Goal: Information Seeking & Learning: Learn about a topic

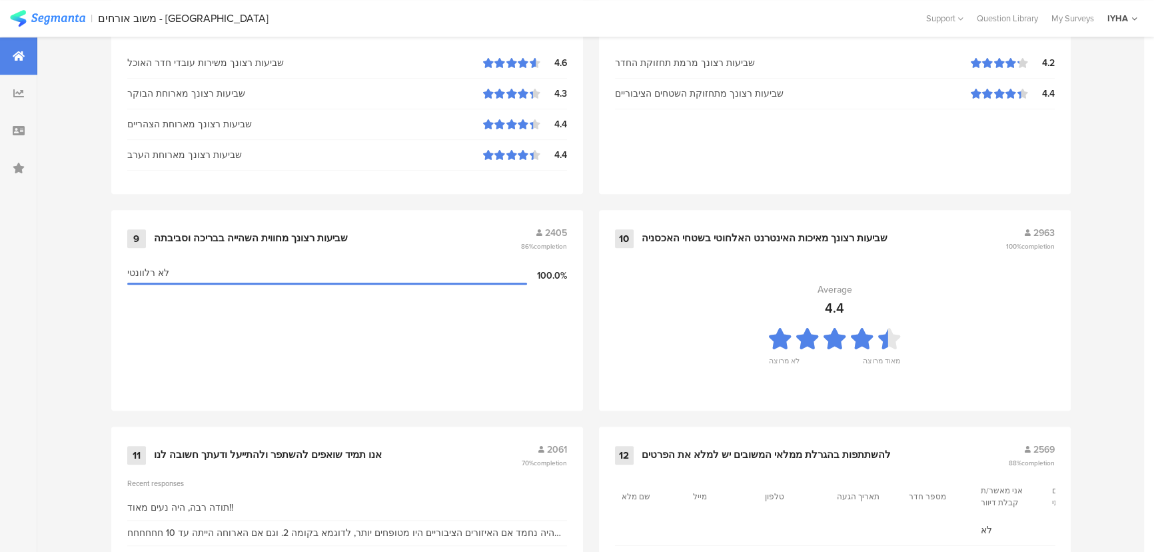
scroll to position [1400, 0]
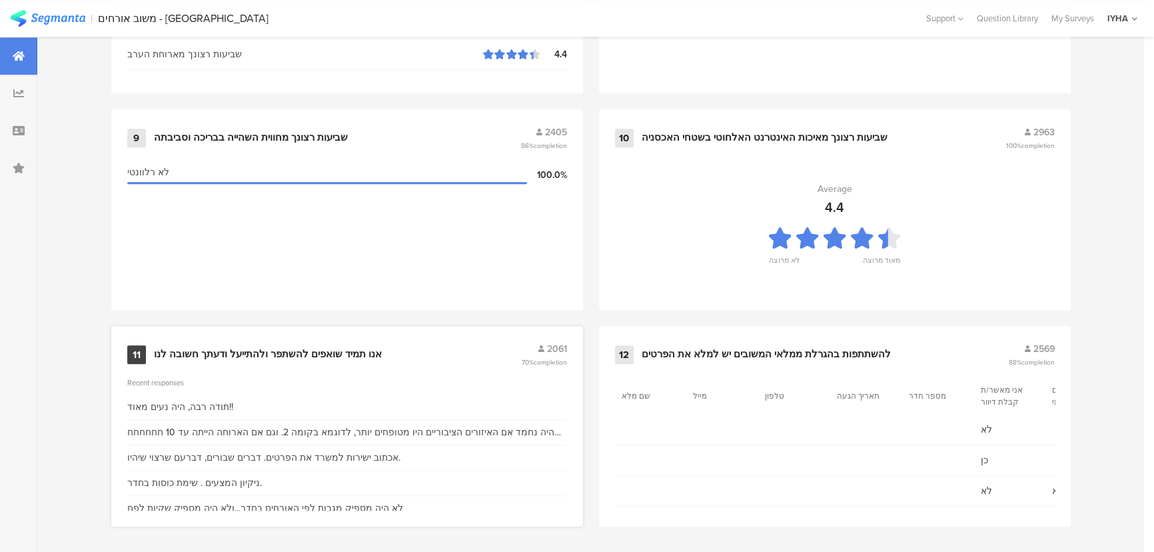
click at [289, 350] on div "אנו תמיד שואפים להשתפר ולהתייעל ודעתך חשובה לנו" at bounding box center [268, 354] width 228 height 13
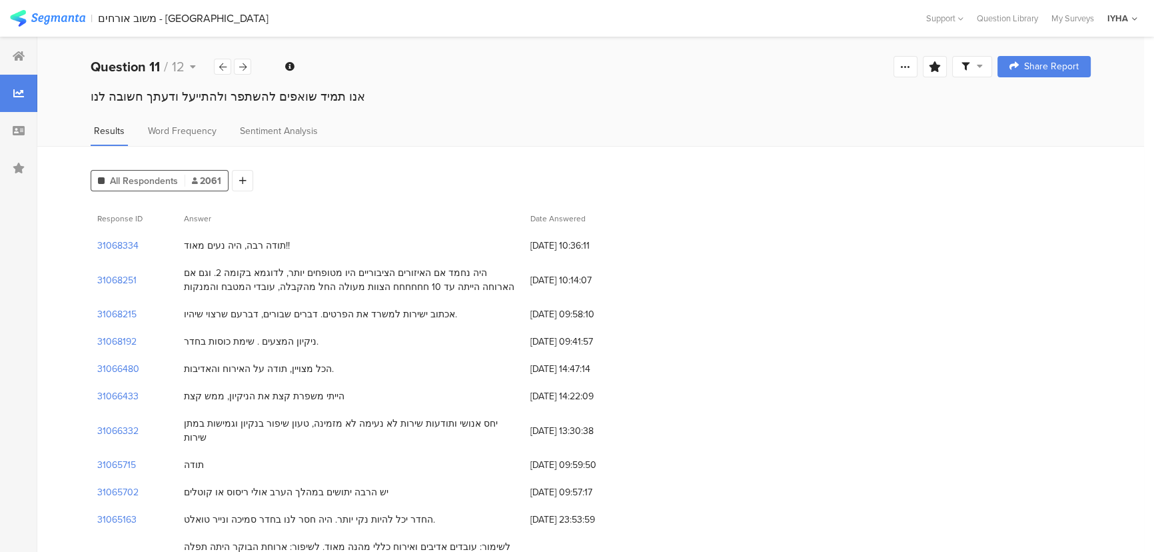
drag, startPoint x: 471, startPoint y: 269, endPoint x: 190, endPoint y: 379, distance: 301.9
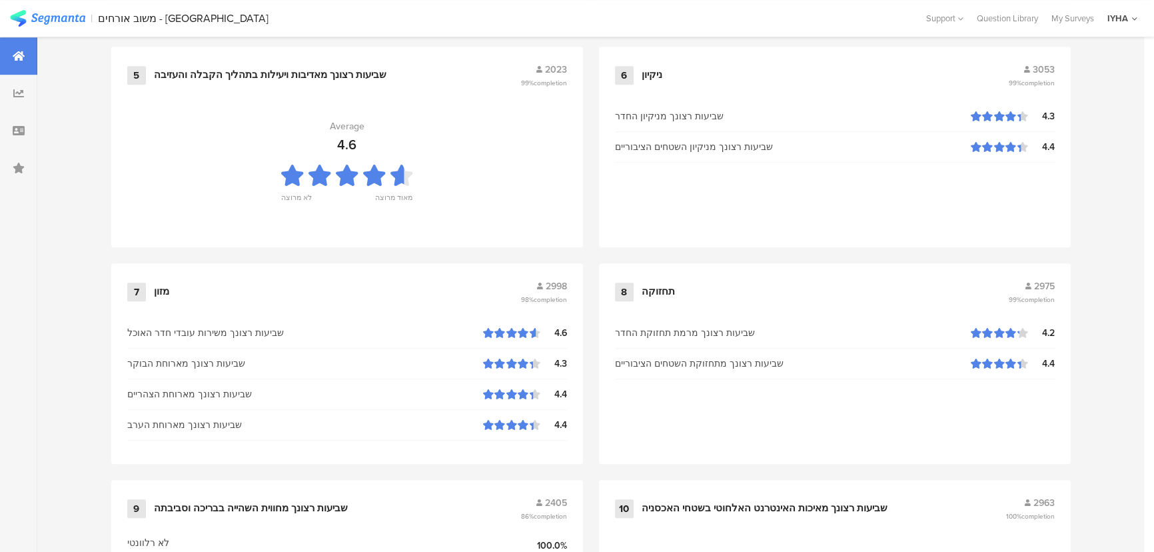
scroll to position [1400, 0]
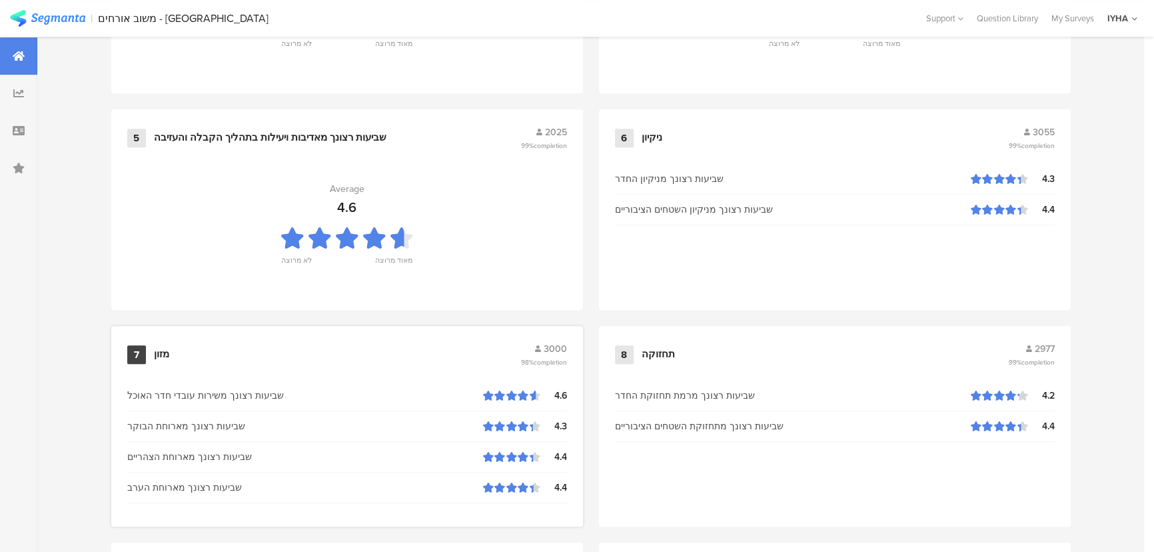
scroll to position [1332, 0]
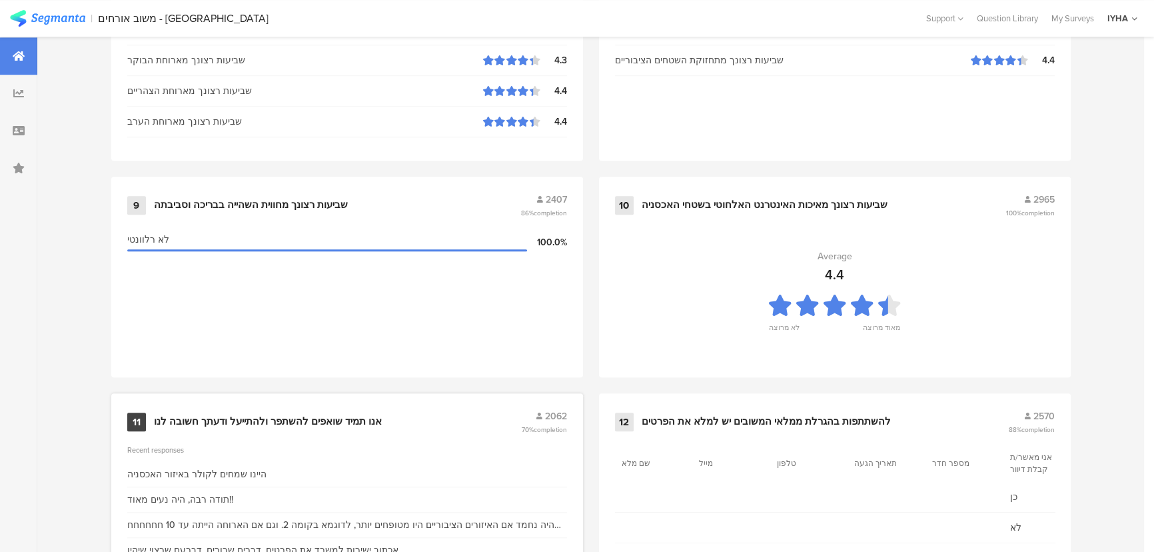
click at [251, 409] on div "11 אנו תמיד שואפים להשתפר ולהתייעל ודעתך חשובה לנו 2062 70% completion" at bounding box center [347, 421] width 440 height 25
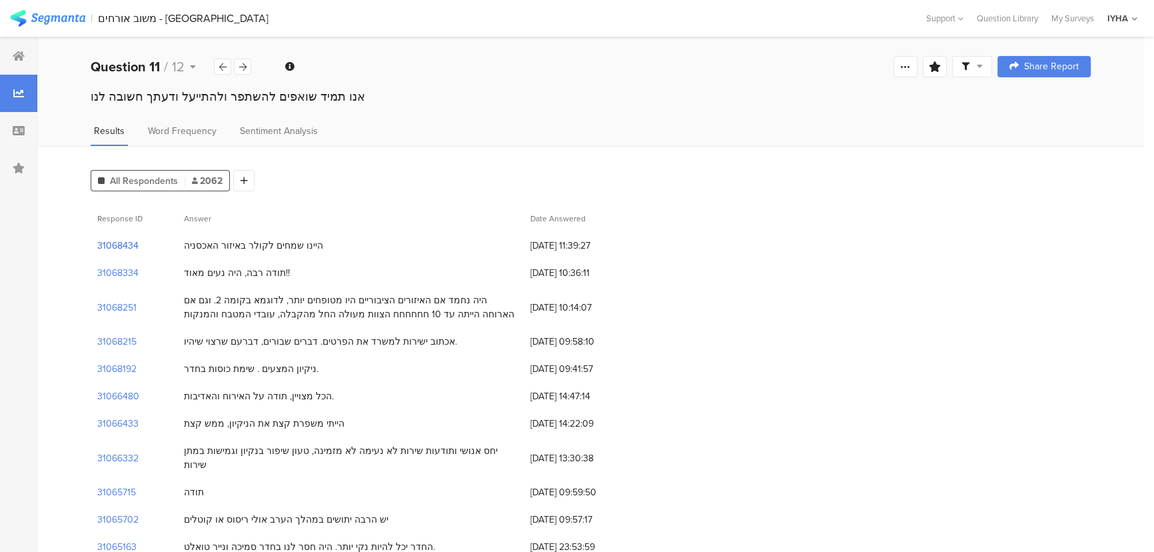
click at [111, 247] on section "31068434" at bounding box center [117, 246] width 41 height 14
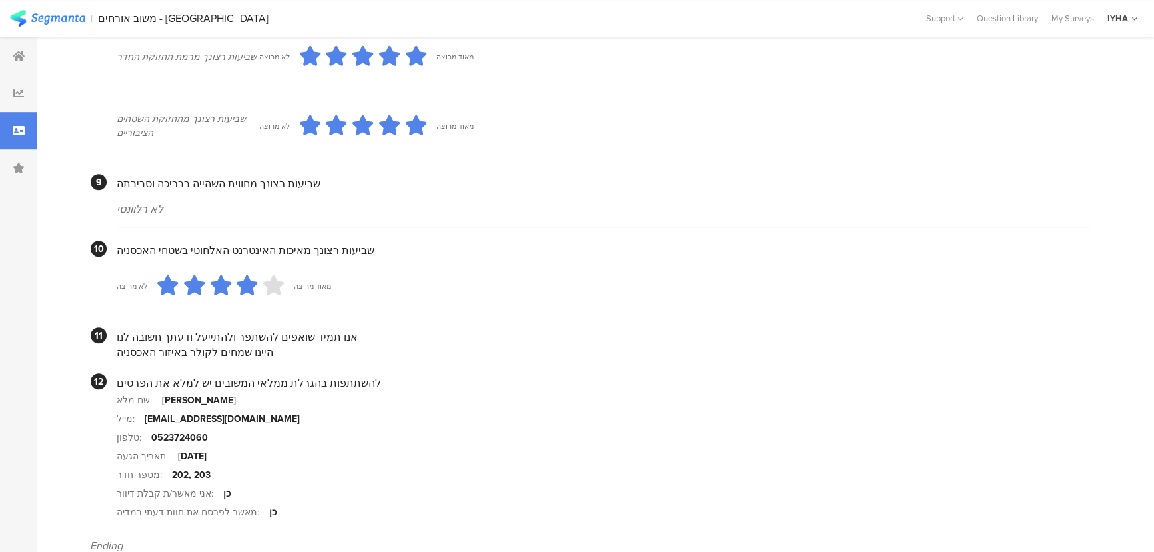
scroll to position [1189, 0]
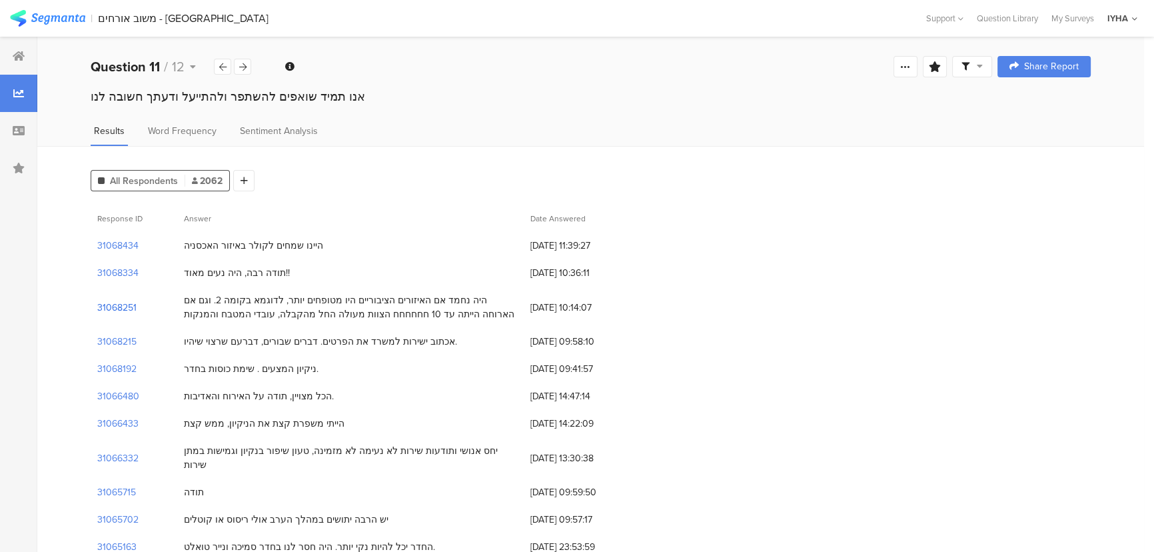
click at [122, 306] on section "31068251" at bounding box center [116, 307] width 39 height 14
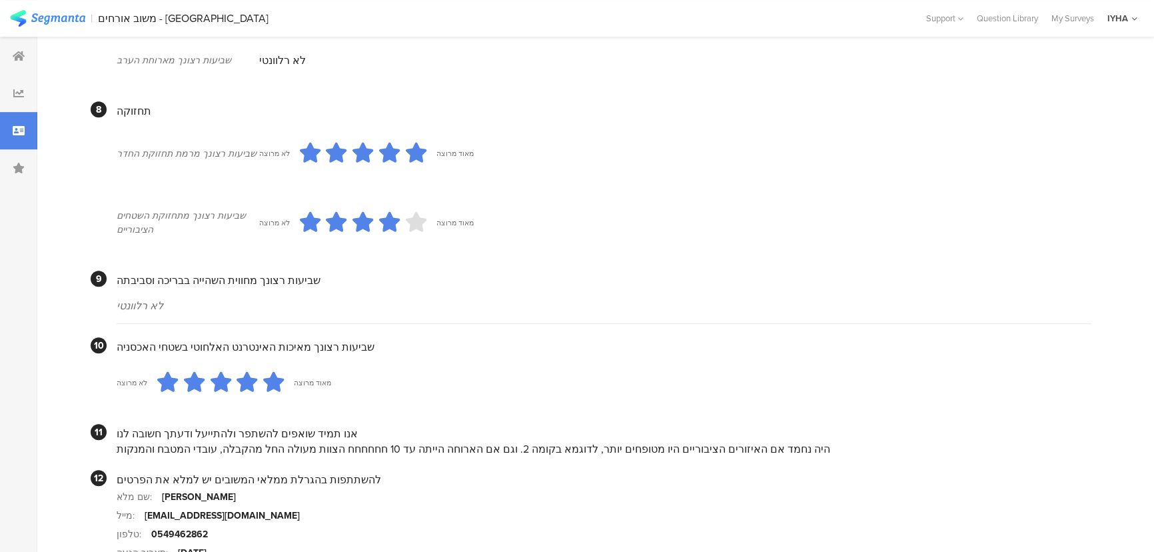
scroll to position [1171, 0]
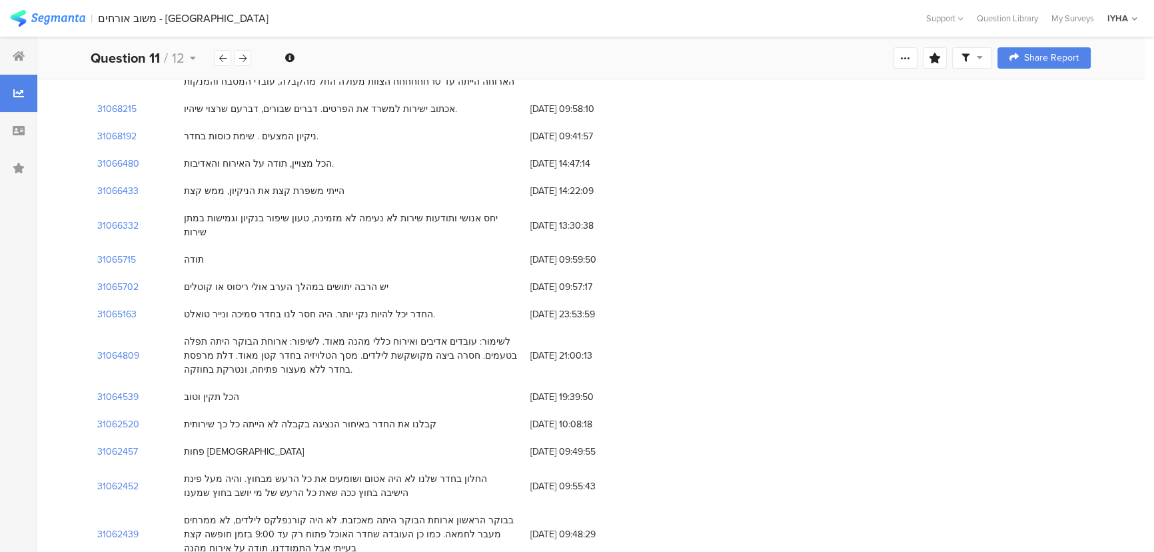
scroll to position [242, 0]
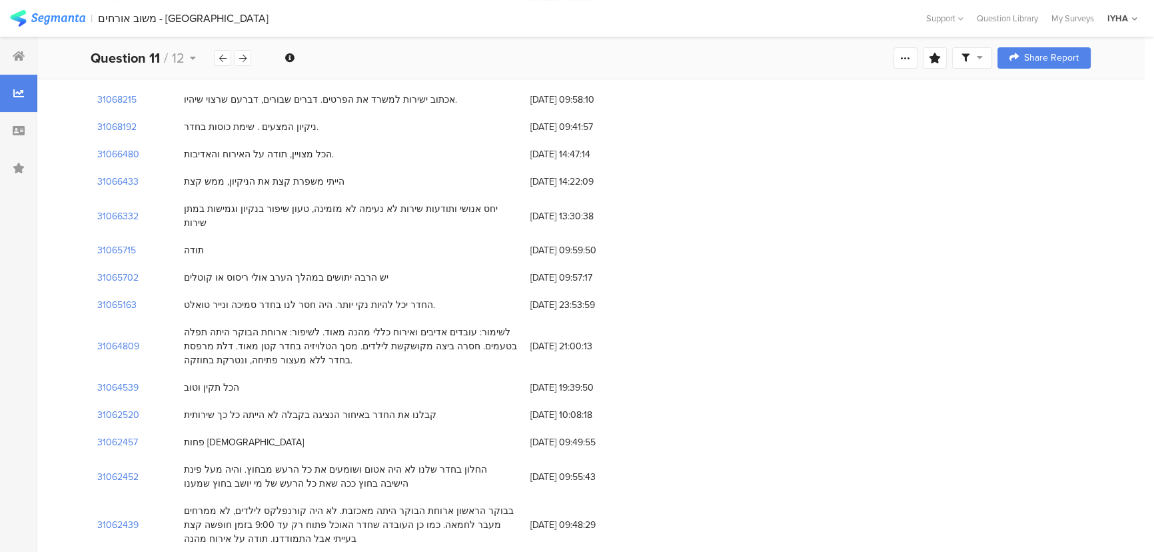
drag, startPoint x: 378, startPoint y: 289, endPoint x: 198, endPoint y: 406, distance: 214.9
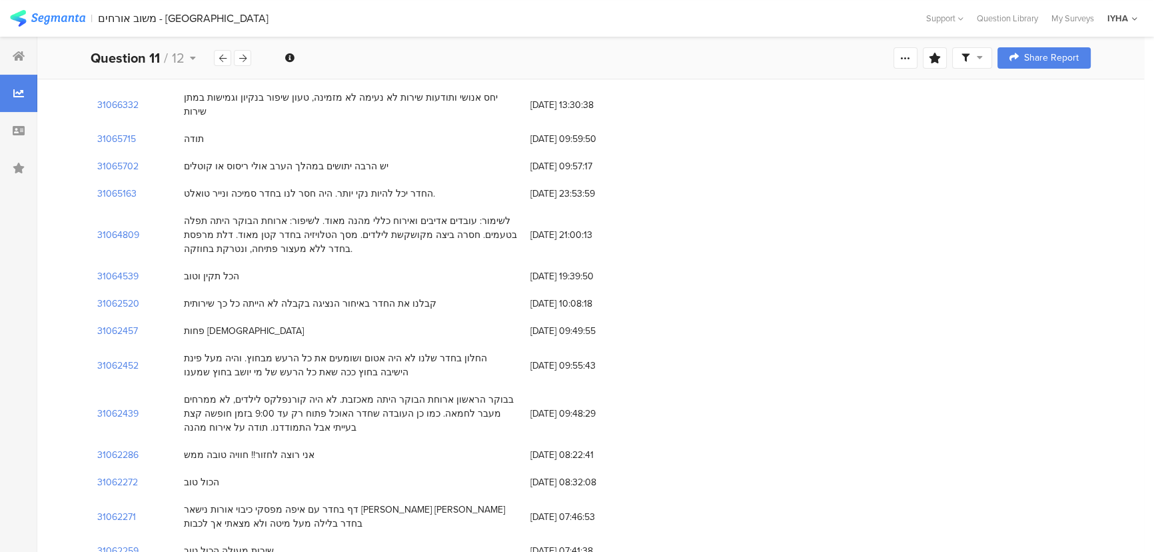
scroll to position [363, 0]
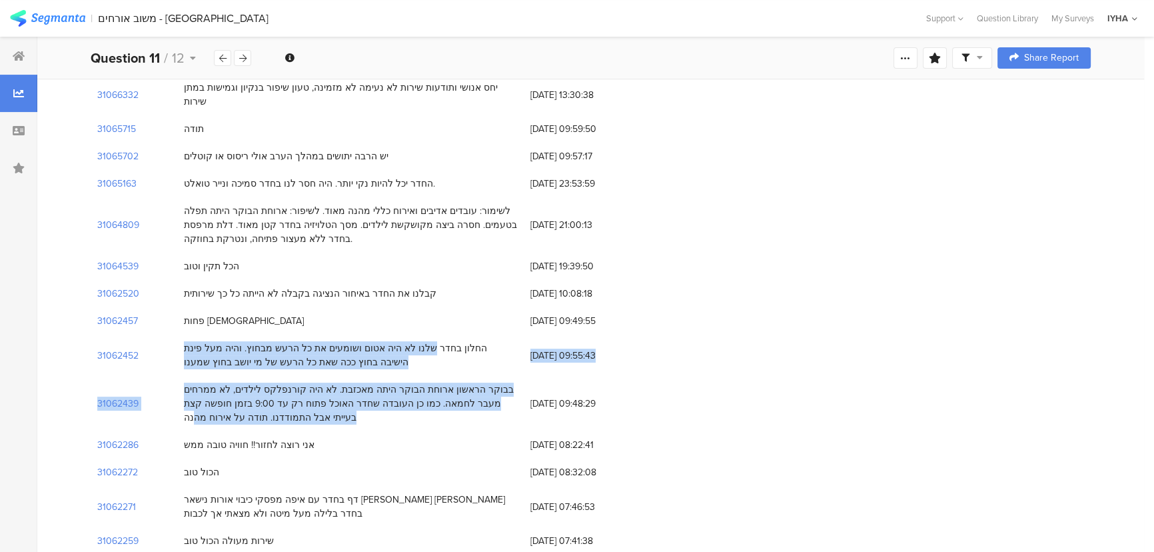
drag, startPoint x: 476, startPoint y: 332, endPoint x: 213, endPoint y: 404, distance: 272.8
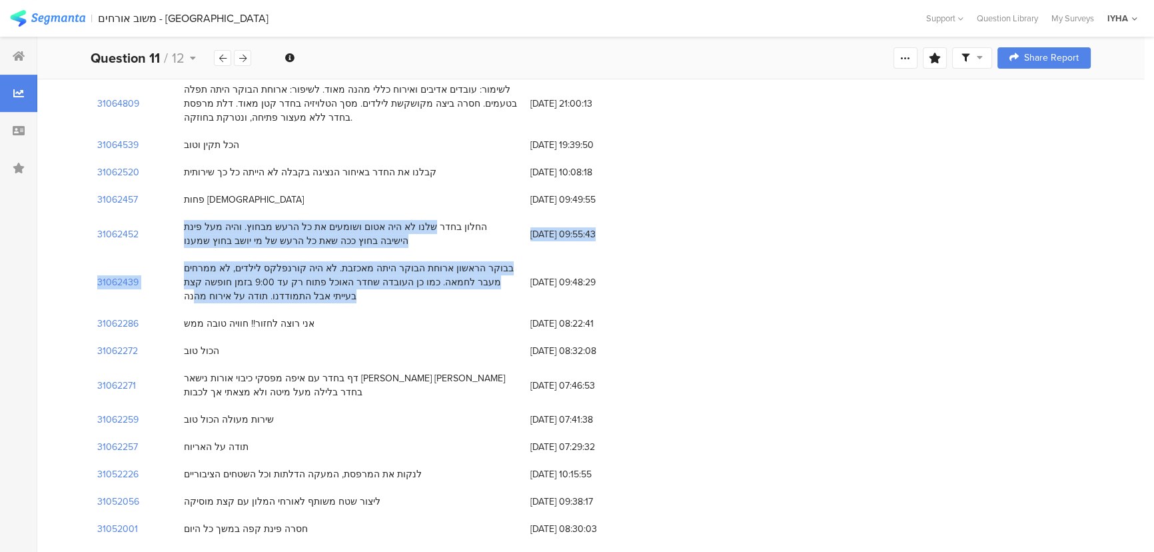
drag, startPoint x: 475, startPoint y: 364, endPoint x: 418, endPoint y: 474, distance: 123.1
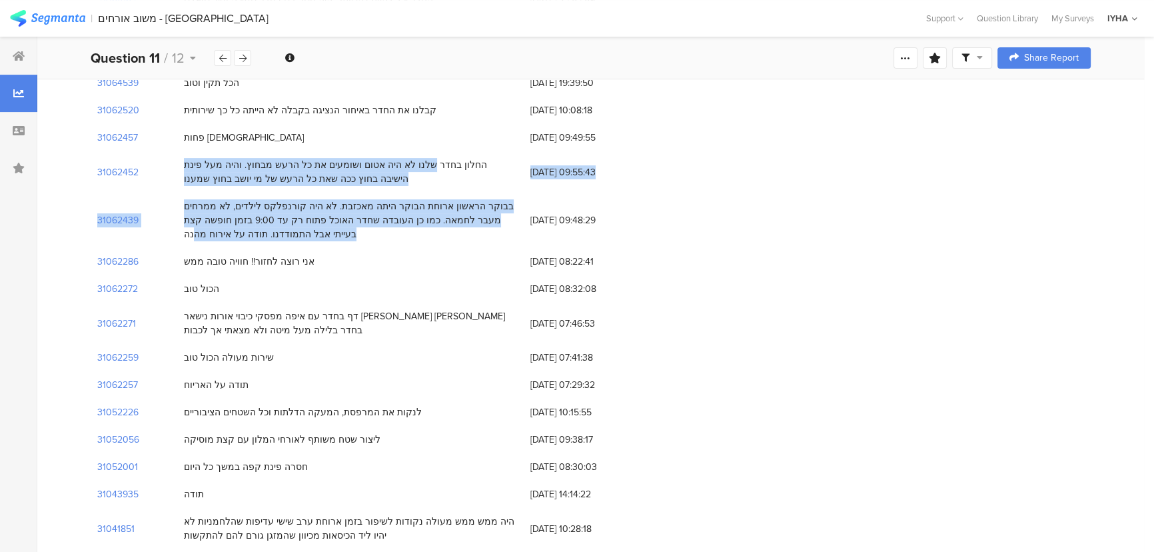
scroll to position [606, 0]
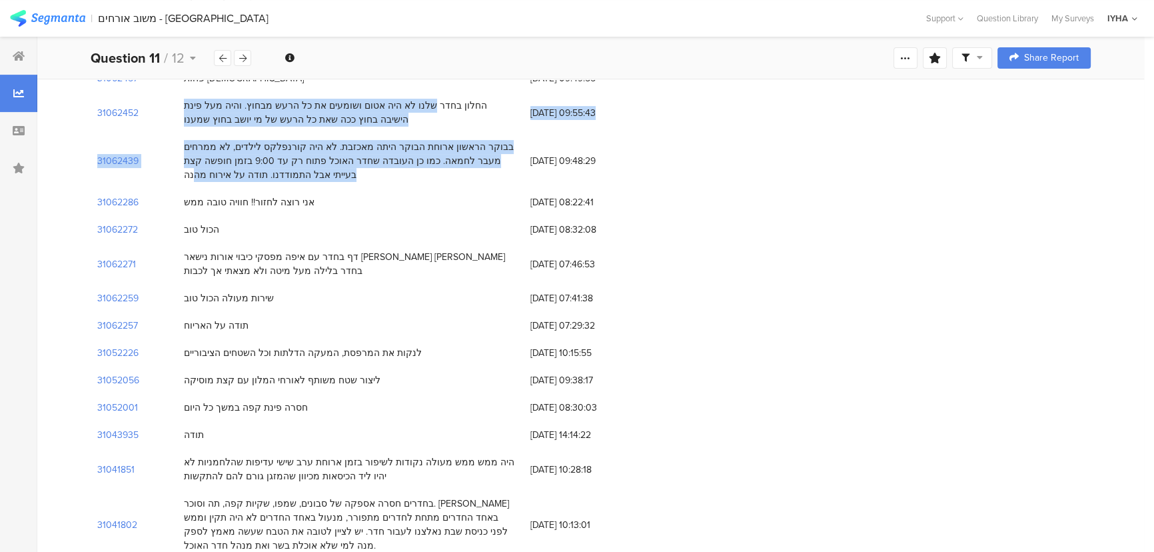
drag, startPoint x: 282, startPoint y: 389, endPoint x: 346, endPoint y: 468, distance: 101.9
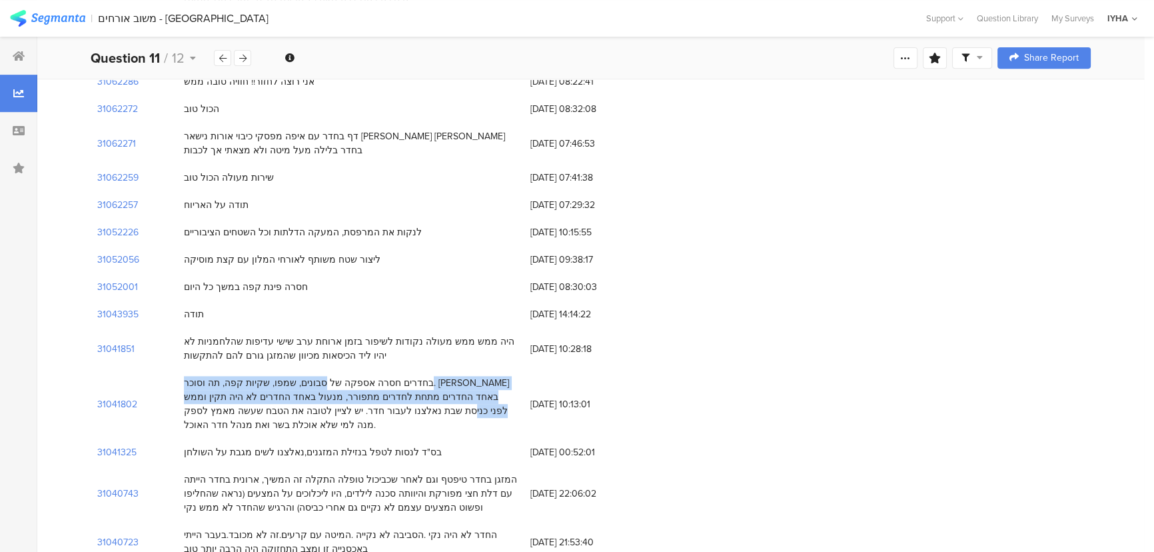
drag, startPoint x: 428, startPoint y: 362, endPoint x: 247, endPoint y: 384, distance: 183.2
click at [247, 384] on div "בחדרים חסרה אספקה של סבונים, שמפו, שקיות קפה, תה וסוכר. ארון באחד החדרים מתחת ל…" at bounding box center [350, 404] width 333 height 56
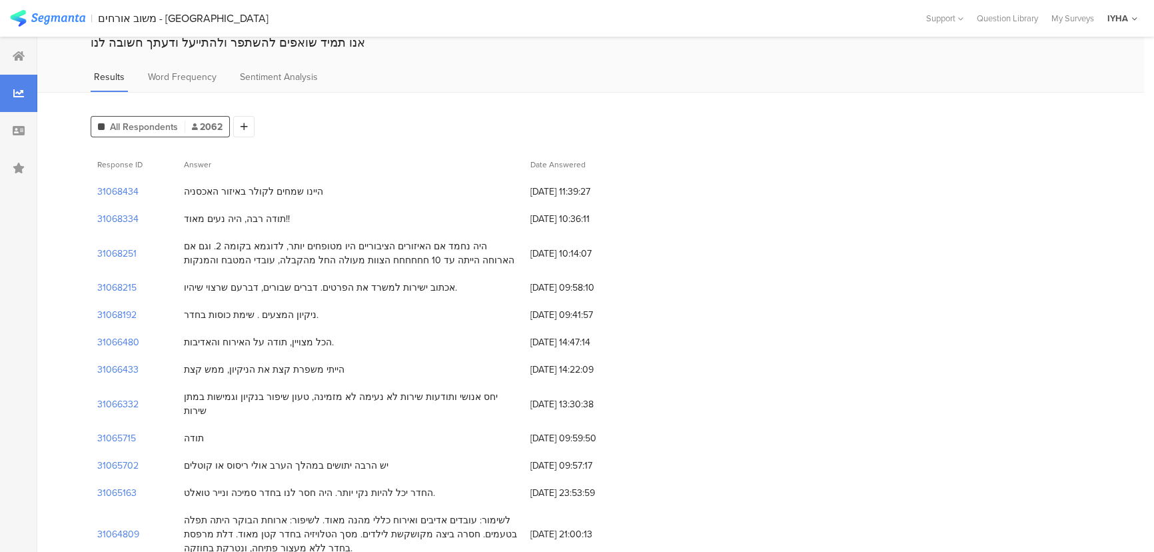
scroll to position [0, 0]
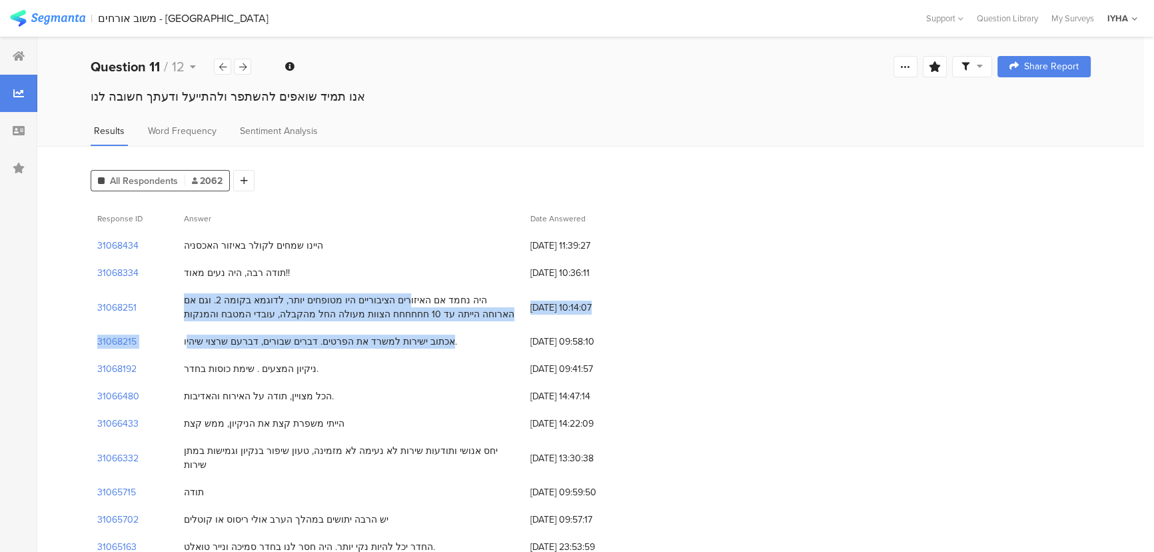
drag, startPoint x: 442, startPoint y: 298, endPoint x: 204, endPoint y: 349, distance: 243.3
click at [113, 343] on section "31068215" at bounding box center [116, 341] width 39 height 14
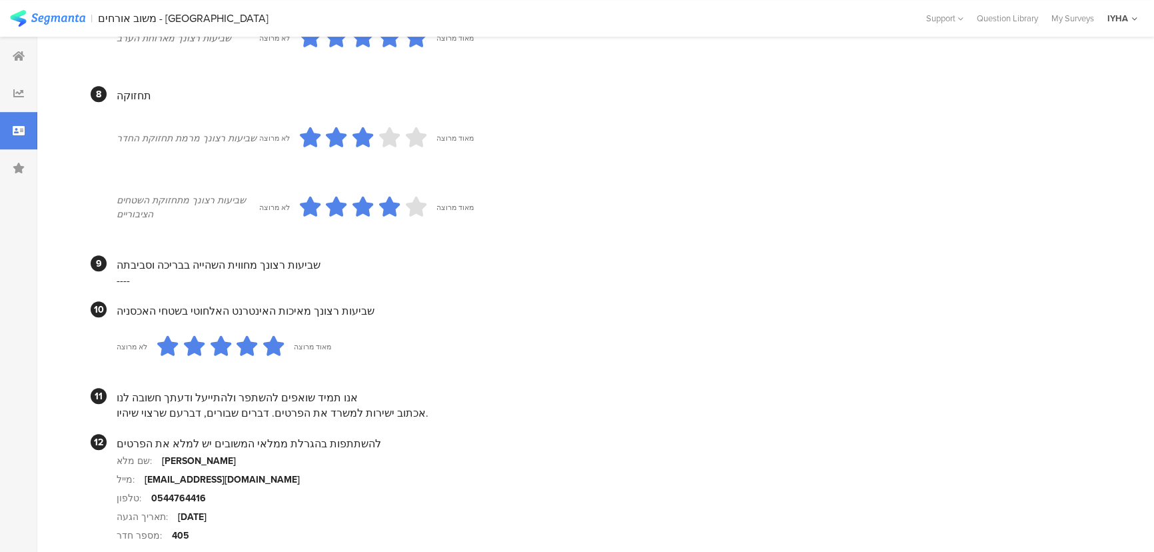
scroll to position [1146, 0]
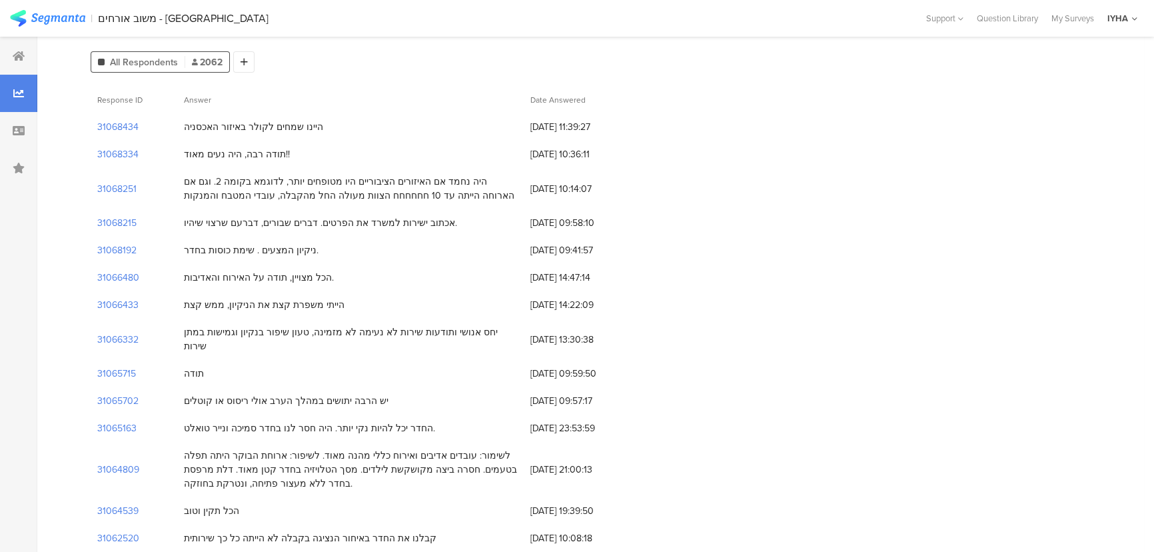
scroll to position [121, 0]
click at [107, 243] on section "31068192" at bounding box center [116, 248] width 39 height 14
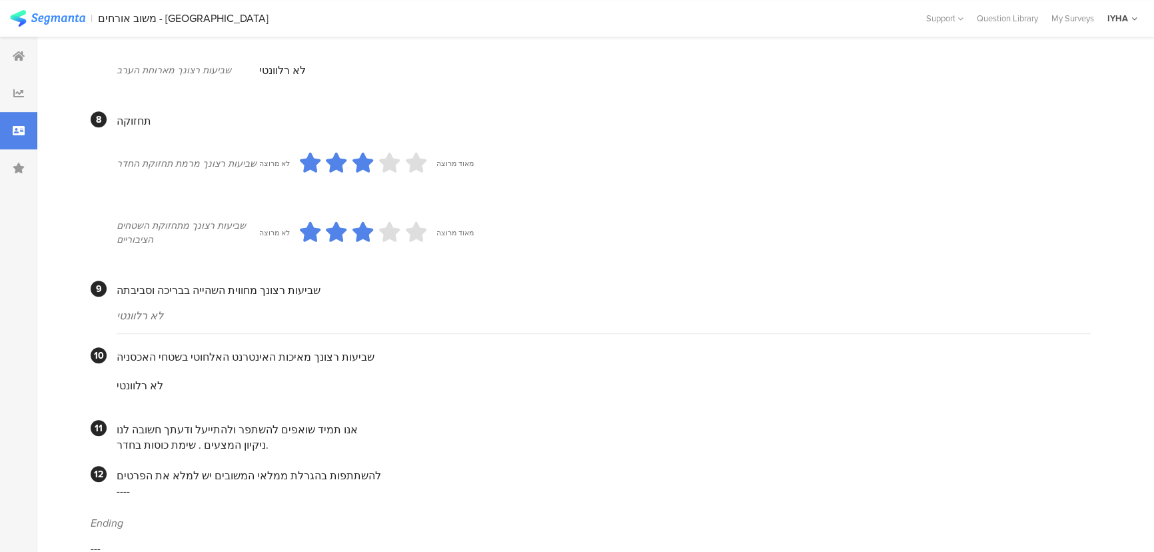
scroll to position [1061, 0]
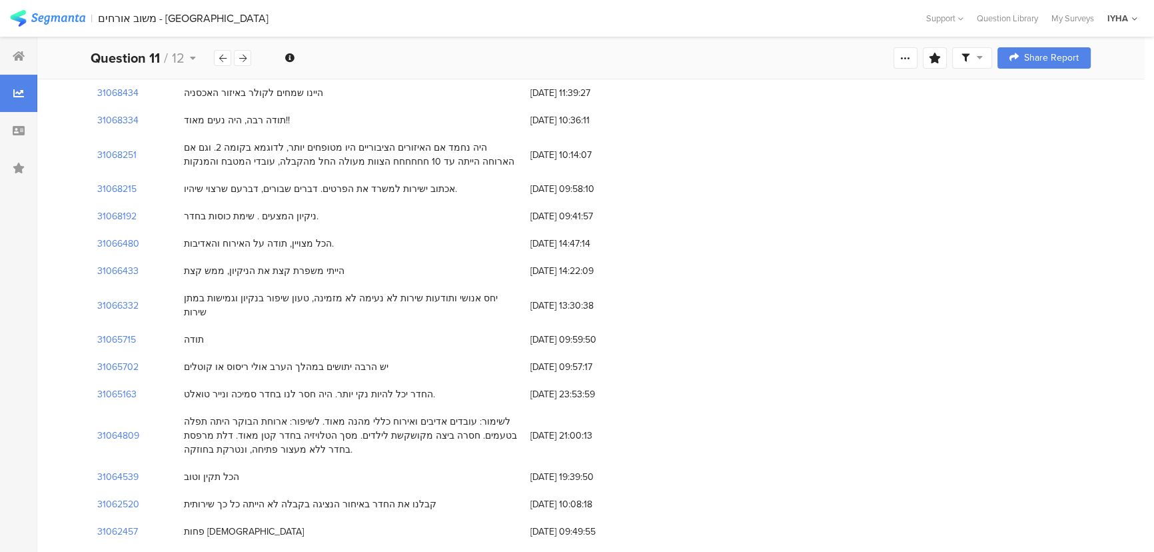
scroll to position [181, 0]
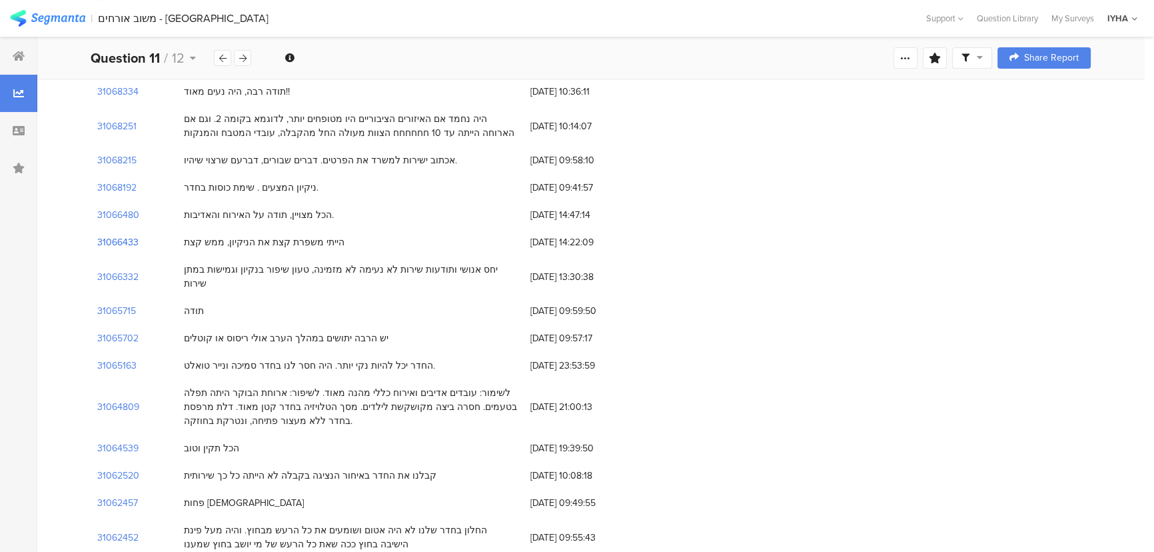
click at [125, 240] on section "31066433" at bounding box center [117, 242] width 41 height 14
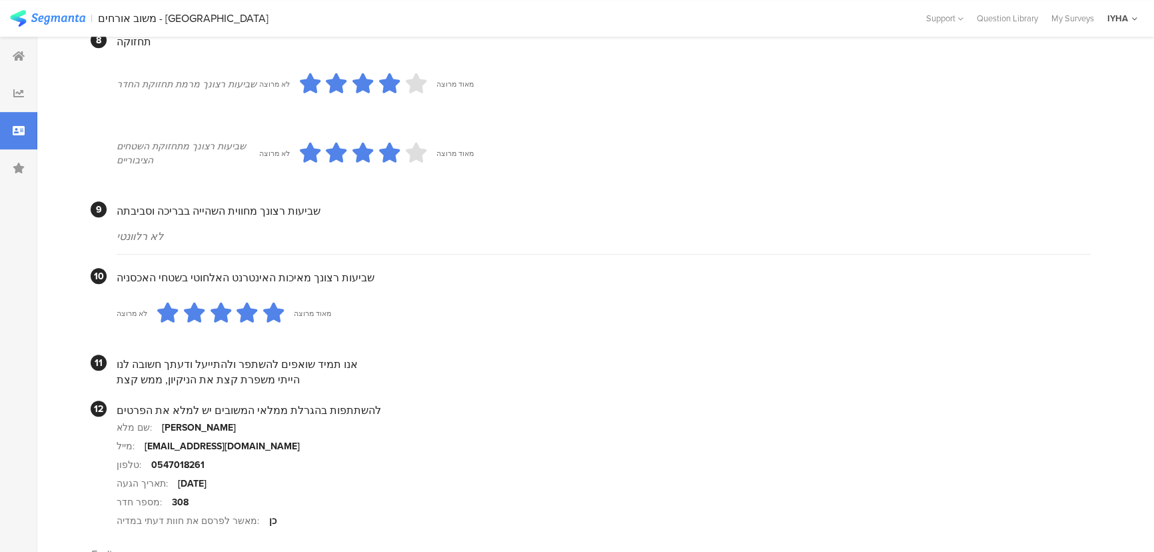
scroll to position [1131, 0]
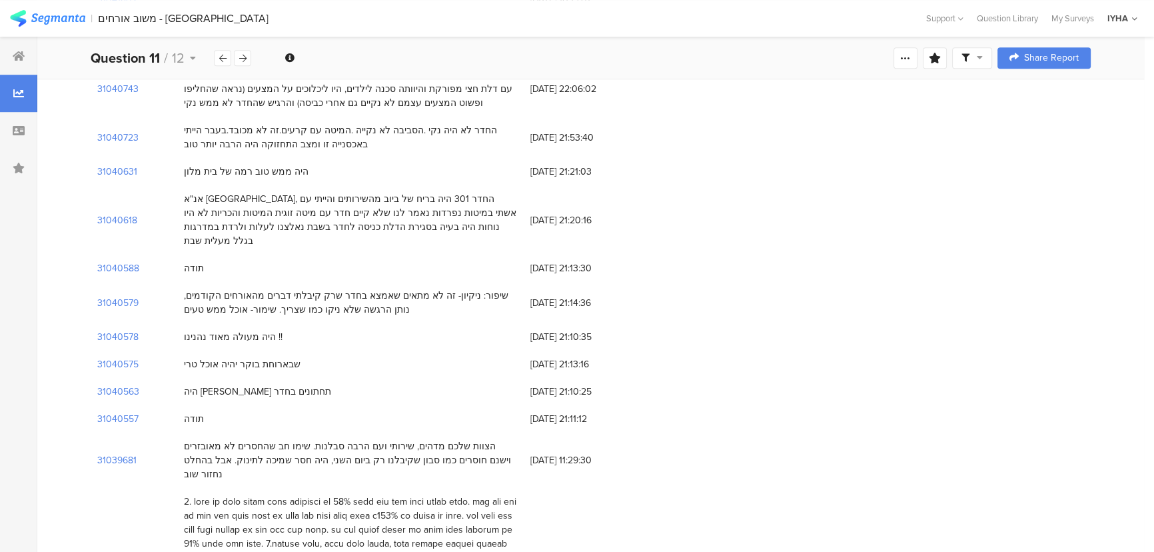
scroll to position [181, 0]
